Goal: Navigation & Orientation: Find specific page/section

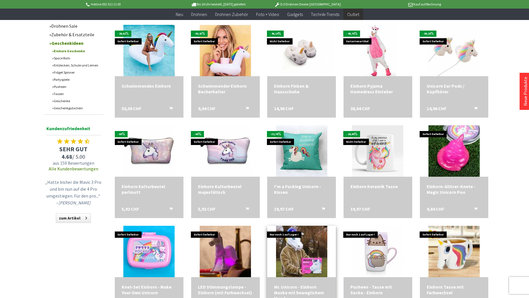
scroll to position [166, 0]
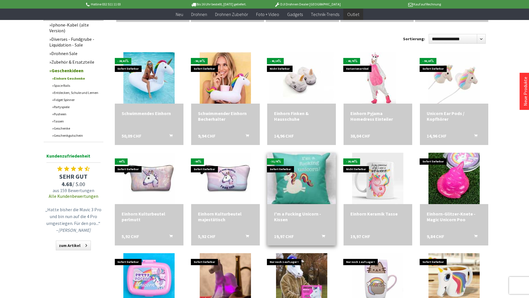
scroll to position [100, 0]
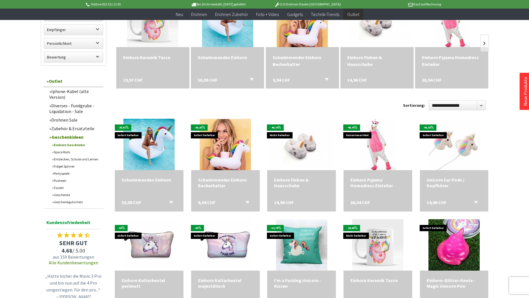
click at [61, 153] on link "Space Rails" at bounding box center [76, 151] width 54 height 7
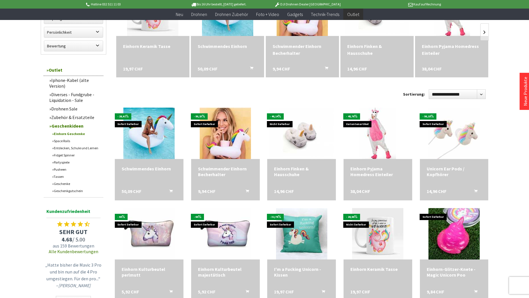
scroll to position [137, 0]
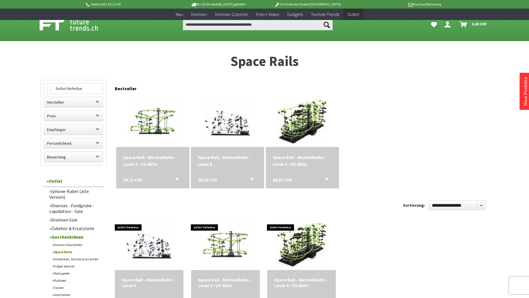
scroll to position [133, 0]
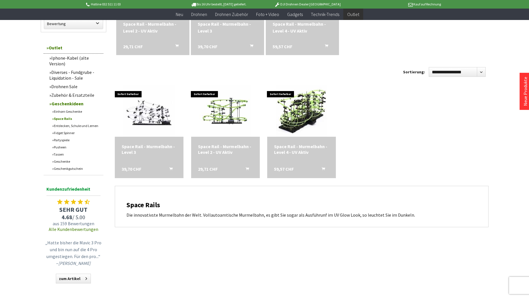
click at [62, 112] on link "Einhorn Geschenke" at bounding box center [76, 111] width 54 height 7
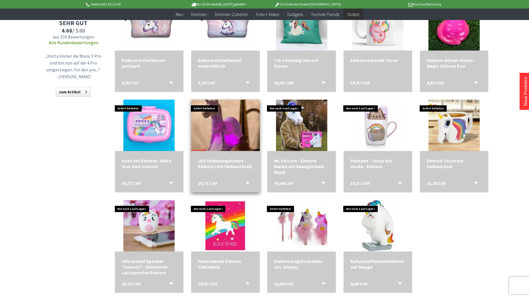
scroll to position [333, 0]
